Goal: Transaction & Acquisition: Subscribe to service/newsletter

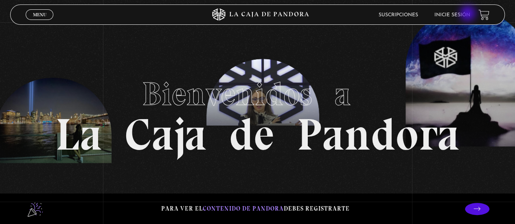
click at [469, 14] on link "Inicie sesión" at bounding box center [453, 15] width 36 height 5
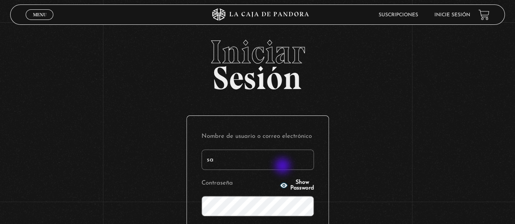
type input "s"
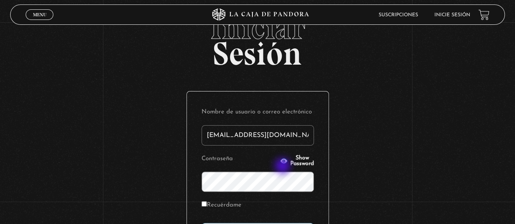
scroll to position [29, 0]
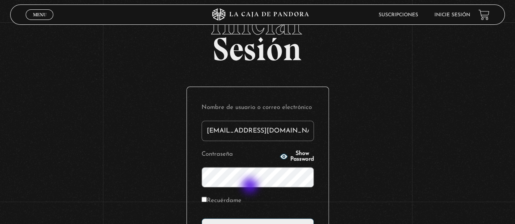
type input "sofi.salazar17@gmail.com"
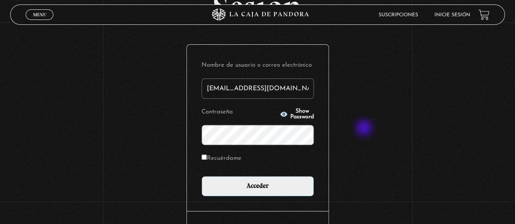
scroll to position [75, 0]
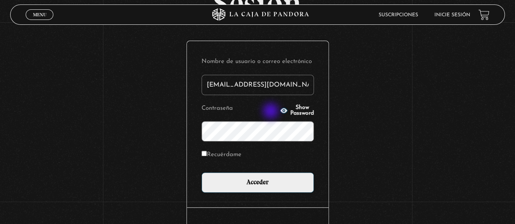
click at [280, 112] on icon "button" at bounding box center [283, 110] width 7 height 5
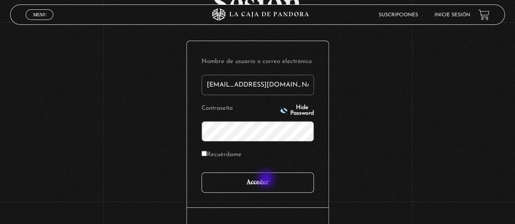
click at [268, 184] on input "Acceder" at bounding box center [258, 183] width 112 height 20
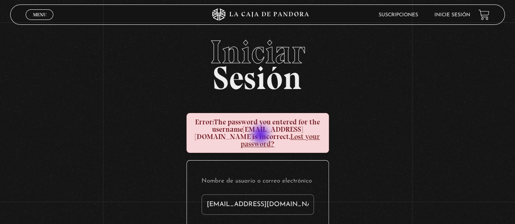
scroll to position [90, 0]
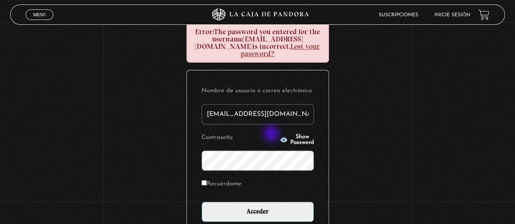
click at [280, 137] on icon "button" at bounding box center [283, 139] width 7 height 5
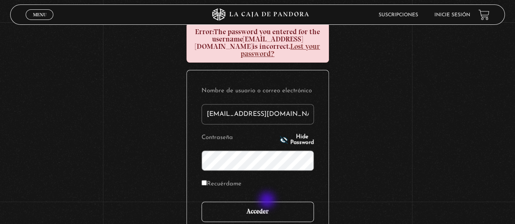
click at [268, 202] on input "Acceder" at bounding box center [258, 212] width 112 height 20
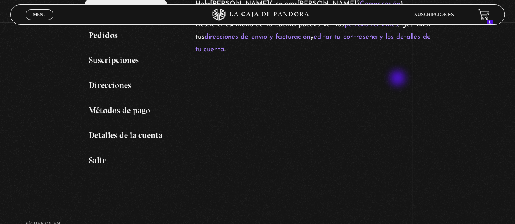
scroll to position [91, 0]
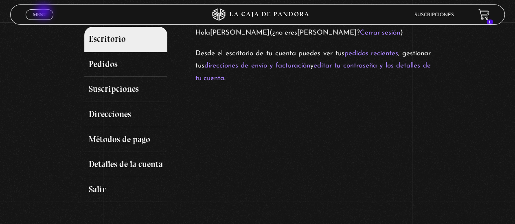
click at [44, 12] on span "Menu" at bounding box center [39, 14] width 13 height 5
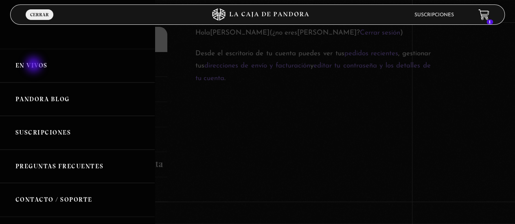
click at [35, 66] on link "En vivos" at bounding box center [77, 66] width 155 height 34
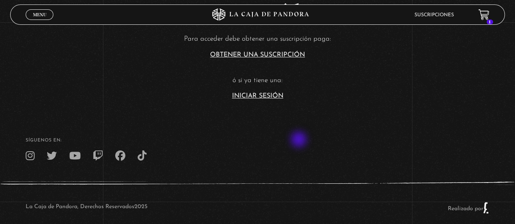
scroll to position [192, 0]
click at [273, 54] on link "Obtener una suscripción" at bounding box center [257, 54] width 95 height 7
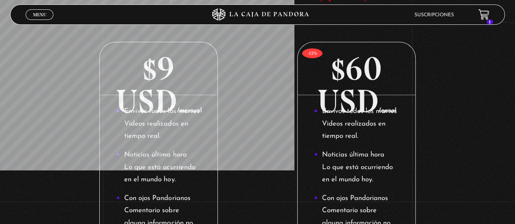
scroll to position [114, 0]
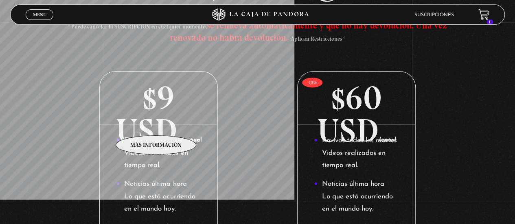
click at [156, 123] on p "$9 USD /mensual" at bounding box center [159, 98] width 118 height 53
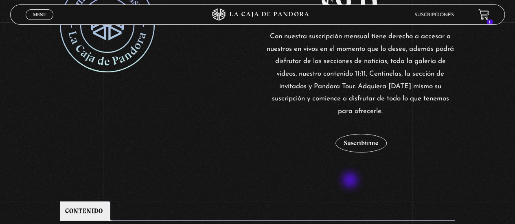
scroll to position [197, 0]
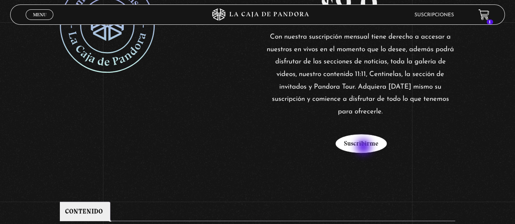
click at [365, 148] on button "Suscribirme" at bounding box center [361, 143] width 51 height 19
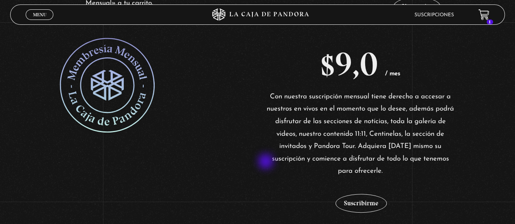
scroll to position [203, 0]
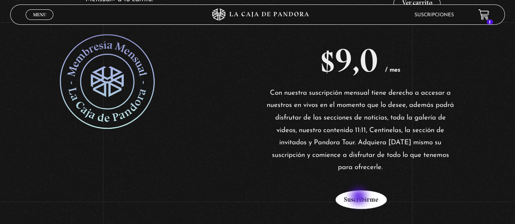
click at [360, 198] on button "Suscribirme" at bounding box center [361, 200] width 51 height 19
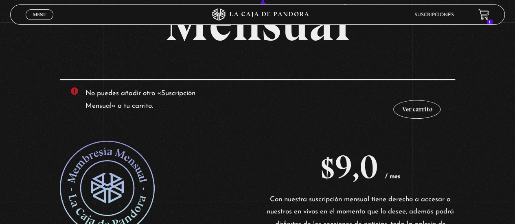
scroll to position [97, 0]
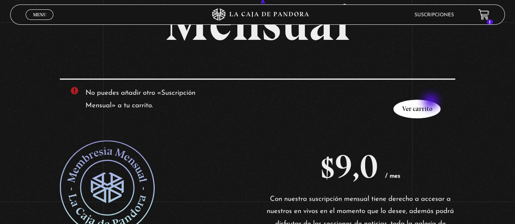
click at [432, 103] on link "Ver carrito" at bounding box center [416, 109] width 47 height 19
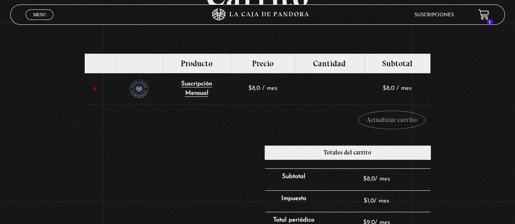
scroll to position [216, 0]
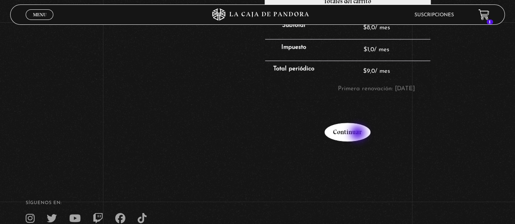
click at [359, 134] on link "Continuar" at bounding box center [348, 132] width 46 height 19
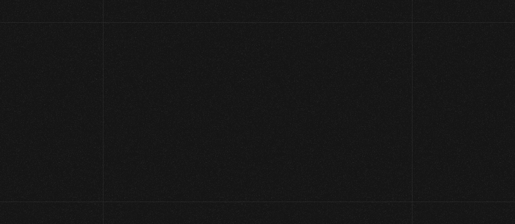
select select "[PERSON_NAME]"
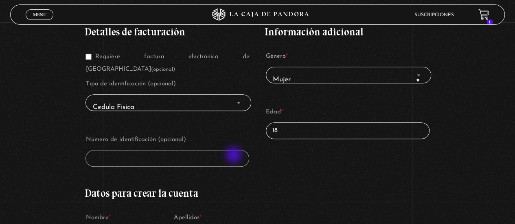
scroll to position [145, 0]
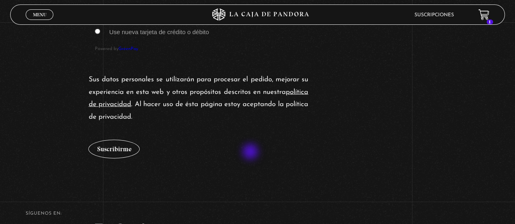
scroll to position [813, 0]
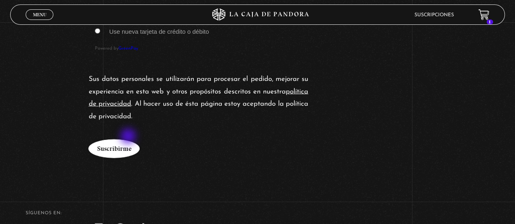
click at [115, 140] on button "Suscribirme" at bounding box center [113, 149] width 51 height 19
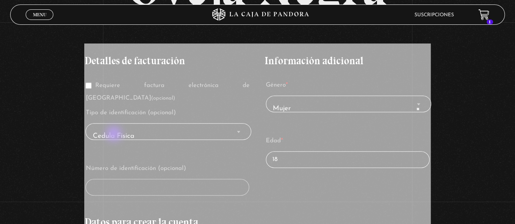
scroll to position [114, 0]
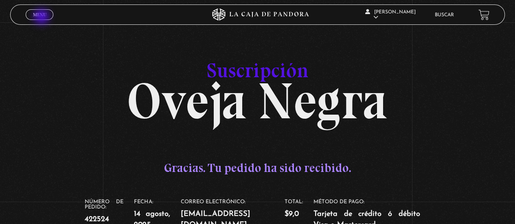
click at [42, 17] on span "Menu" at bounding box center [39, 14] width 13 height 5
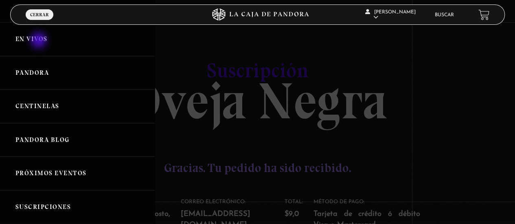
click at [40, 41] on link "En vivos" at bounding box center [77, 39] width 155 height 34
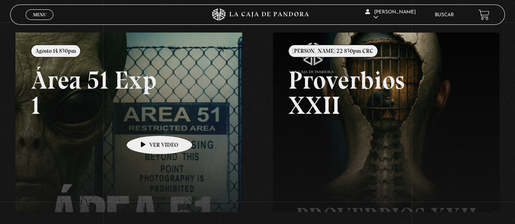
scroll to position [109, 0]
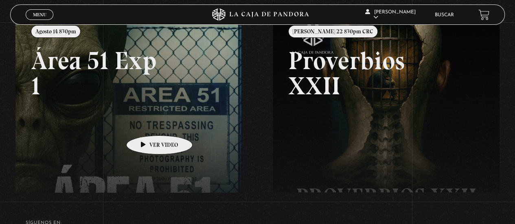
click at [147, 123] on link at bounding box center [272, 125] width 515 height 224
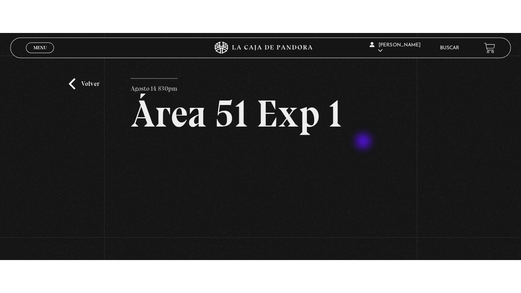
scroll to position [74, 0]
